Goal: Information Seeking & Learning: Learn about a topic

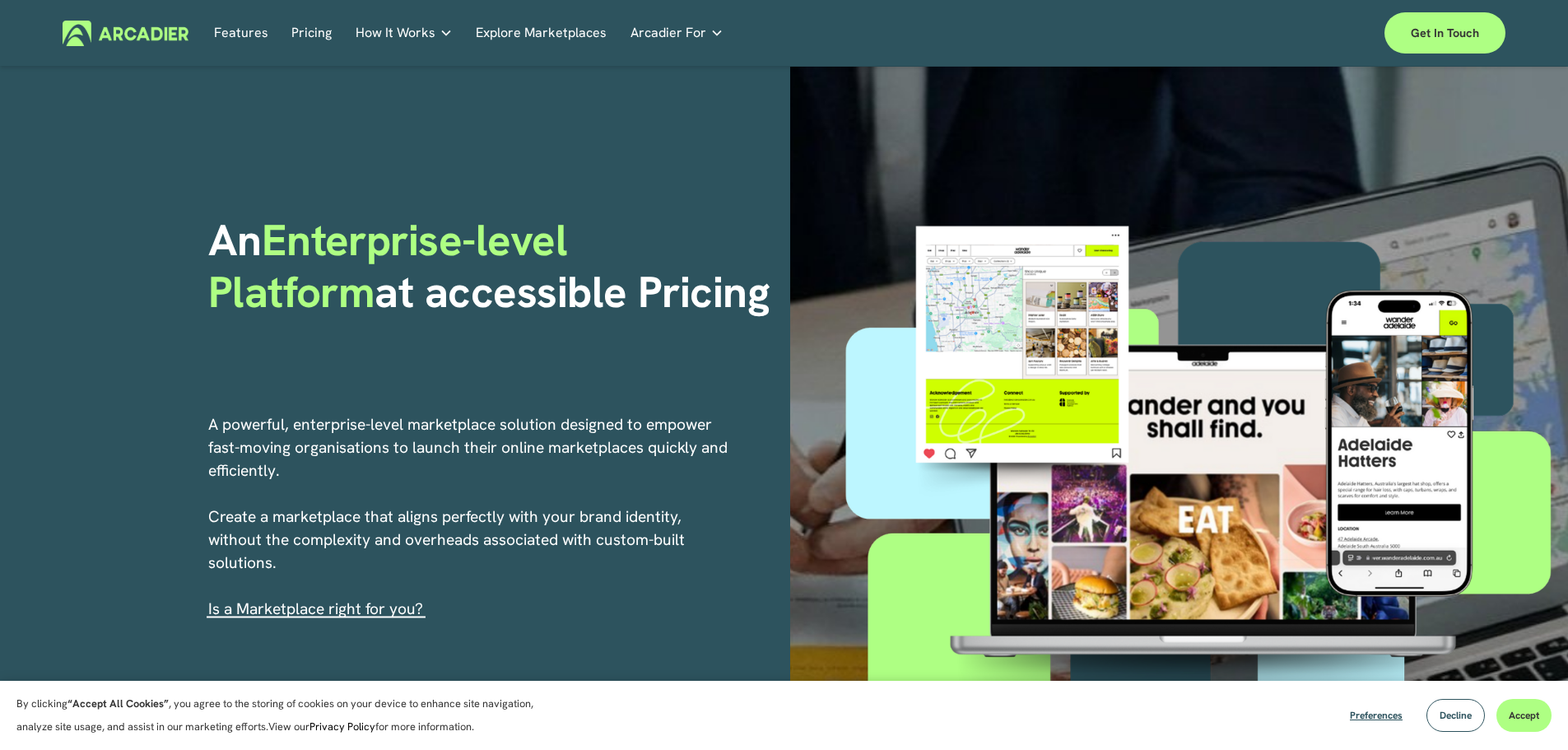
click at [503, 28] on link "Explore Marketplaces" at bounding box center [541, 33] width 131 height 26
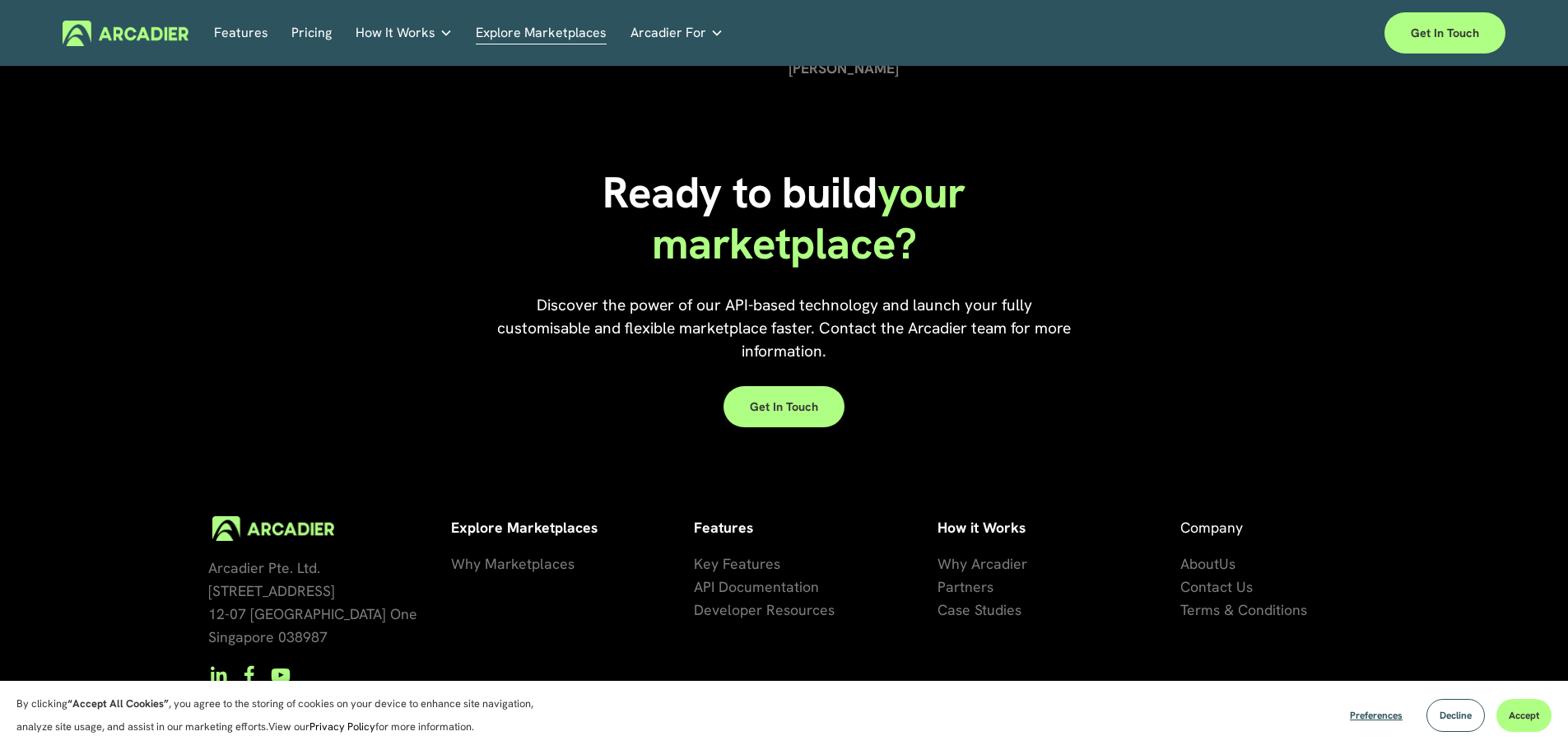
scroll to position [3767, 0]
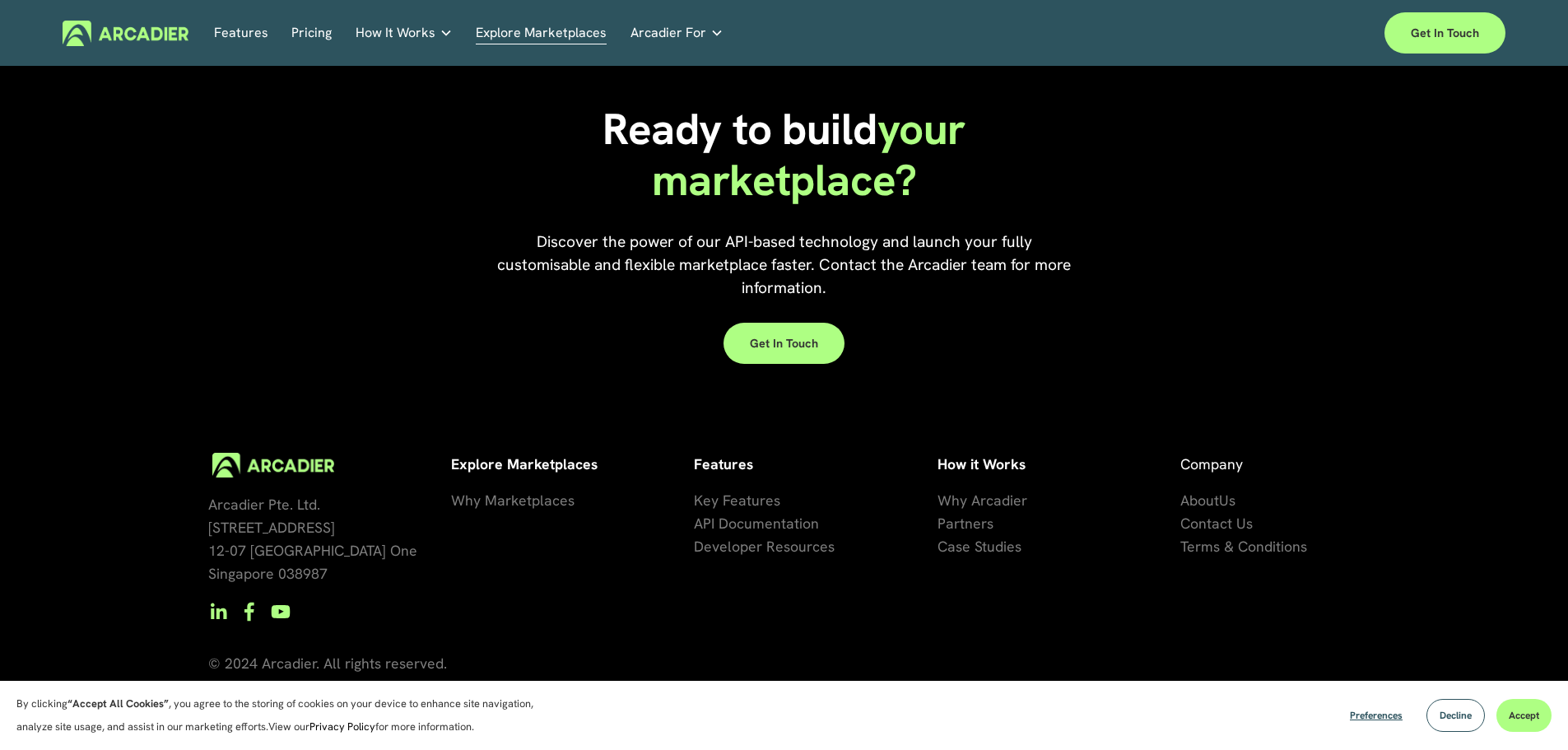
click at [990, 544] on span "se Studies" at bounding box center [989, 546] width 66 height 19
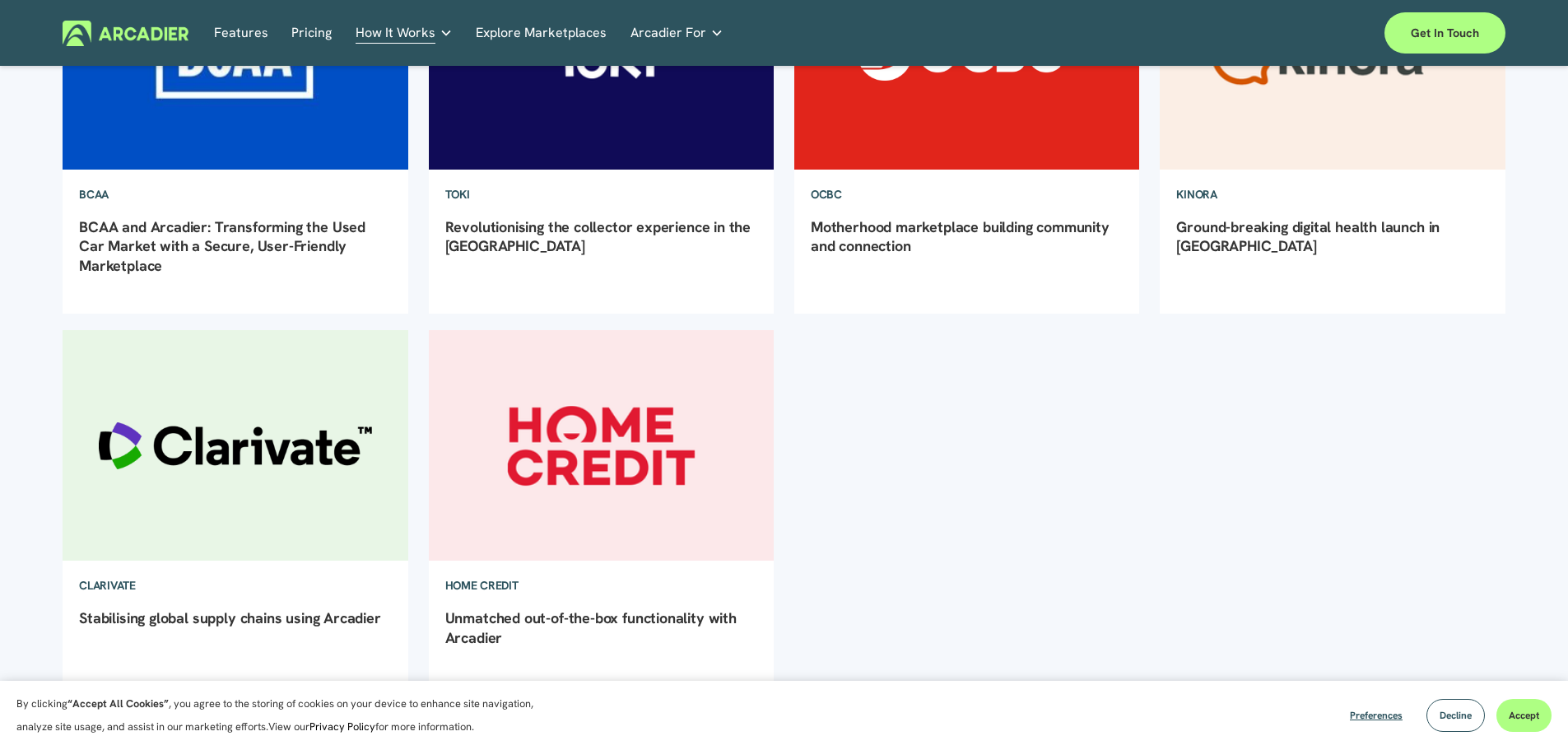
scroll to position [412, 0]
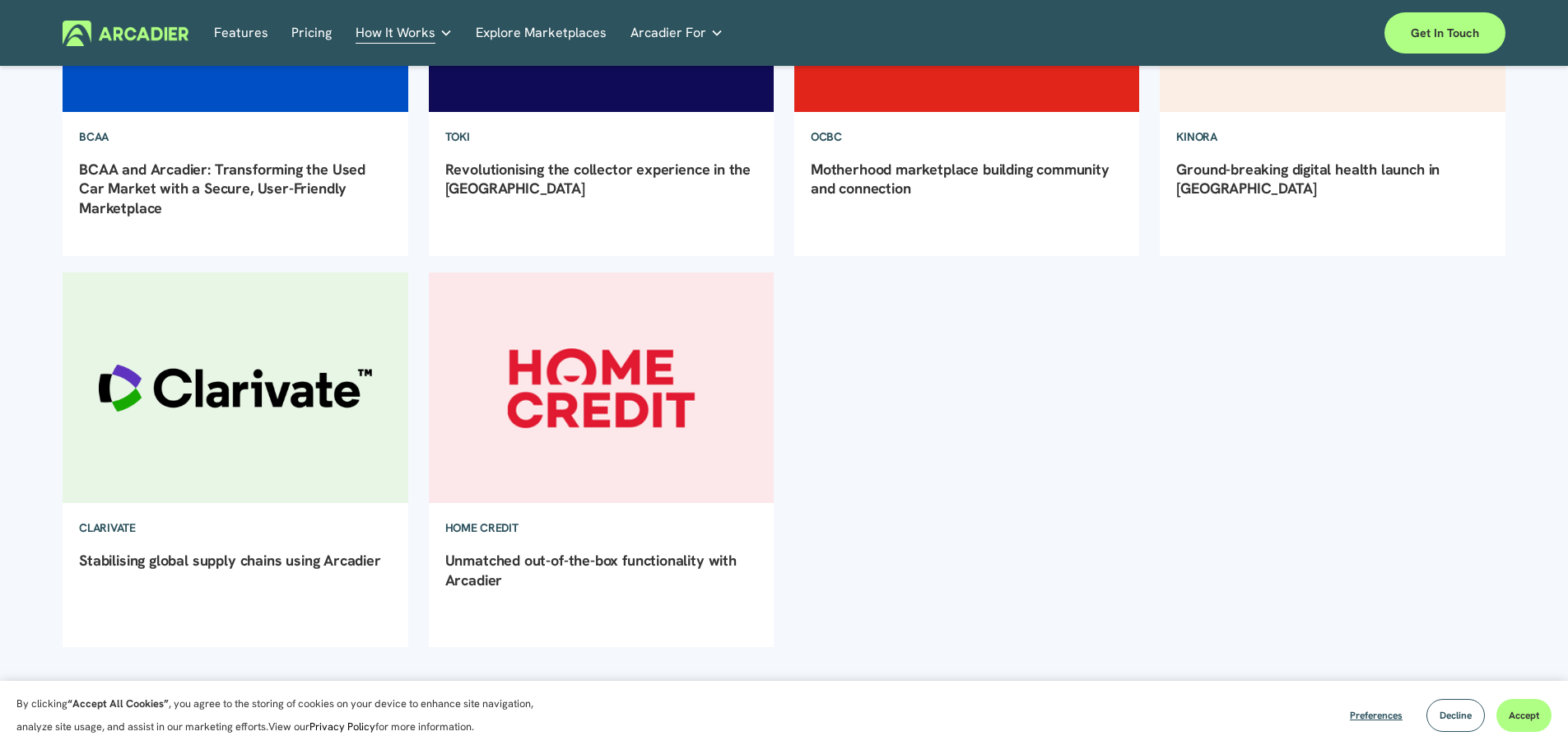
click at [273, 381] on img at bounding box center [235, 387] width 349 height 233
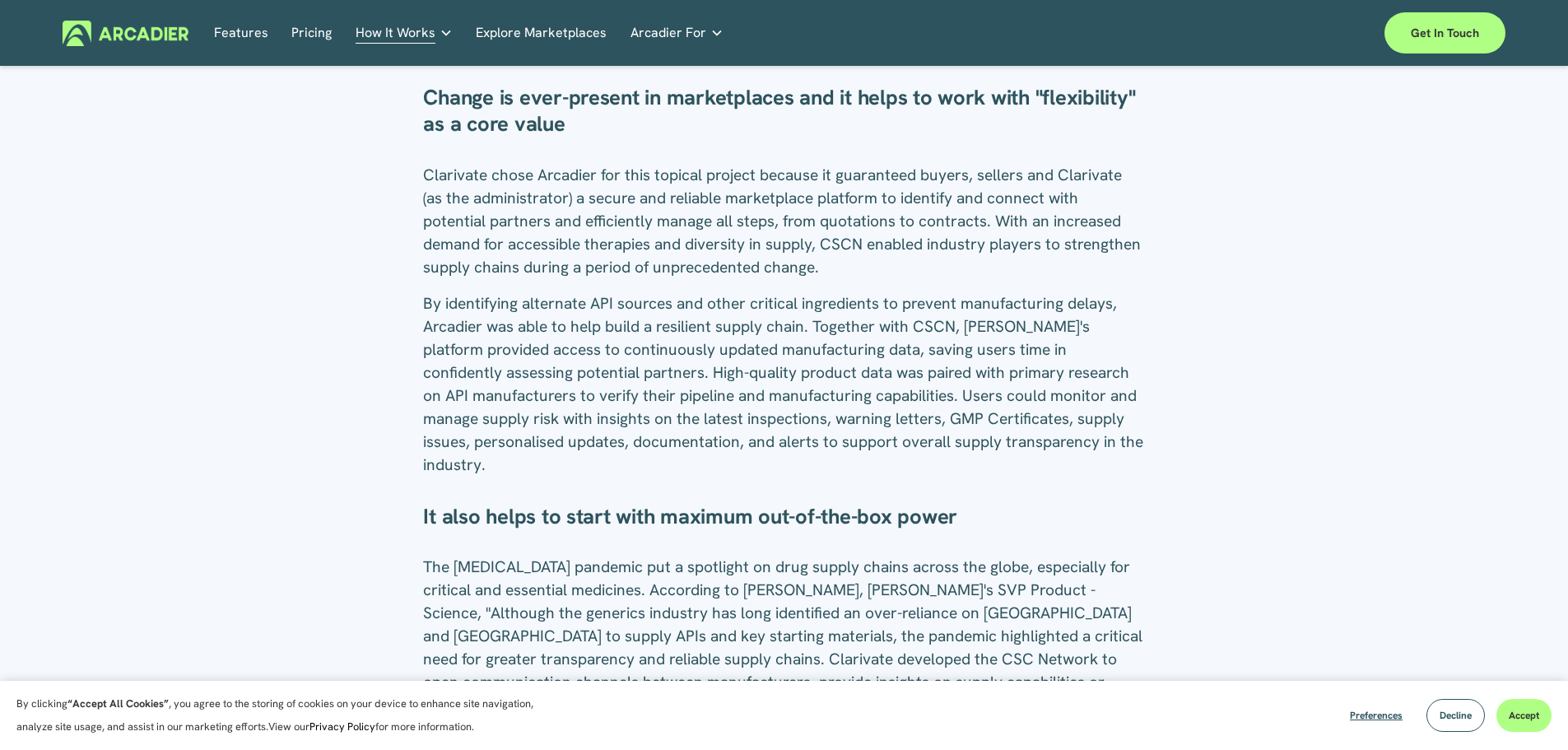
scroll to position [1317, 0]
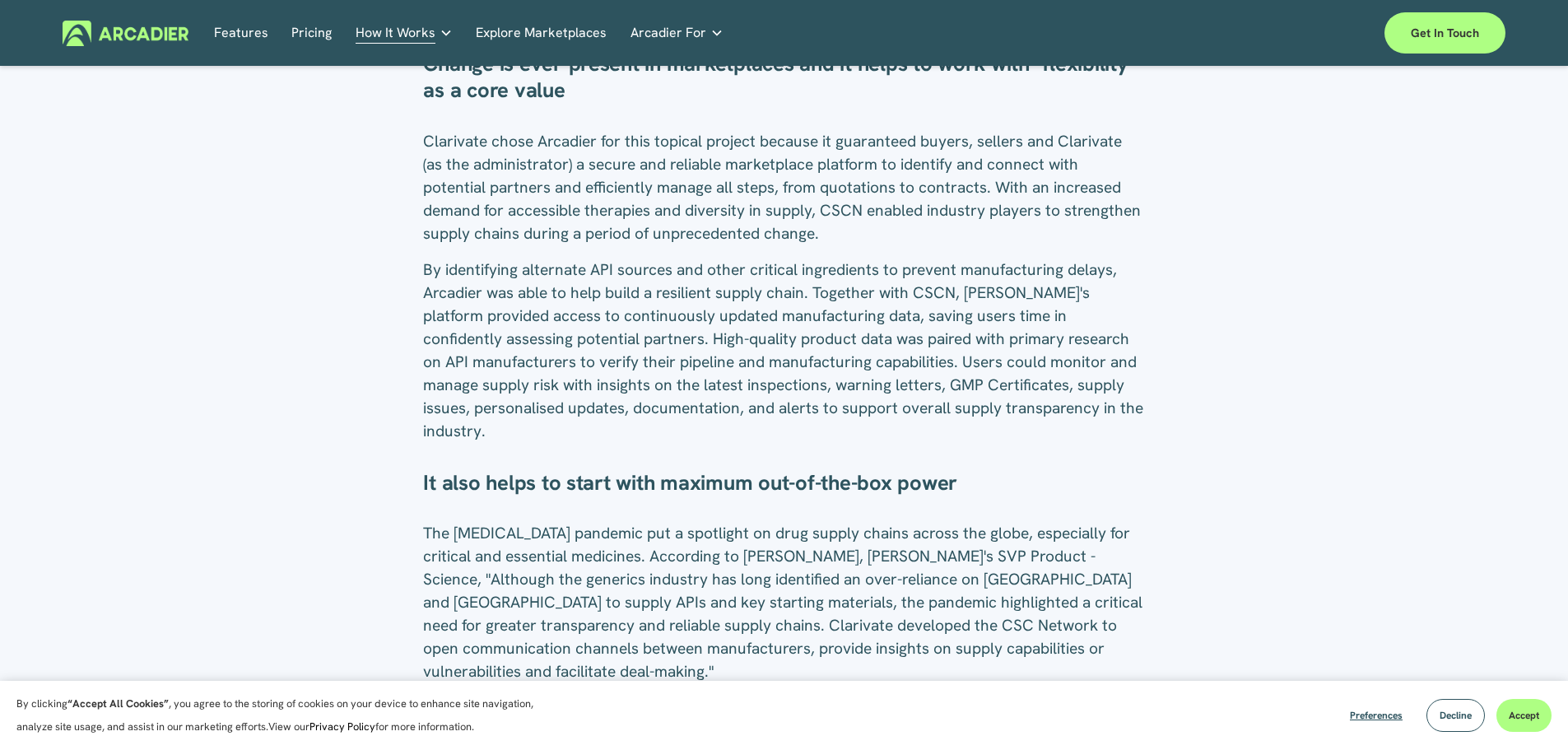
click at [293, 34] on link "Pricing" at bounding box center [312, 33] width 40 height 26
